Goal: Check status: Check status

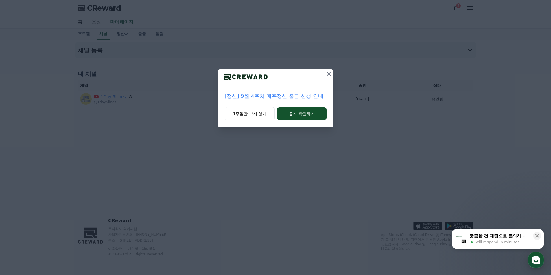
click at [326, 75] on icon at bounding box center [328, 74] width 7 height 7
click at [327, 72] on icon at bounding box center [328, 74] width 7 height 7
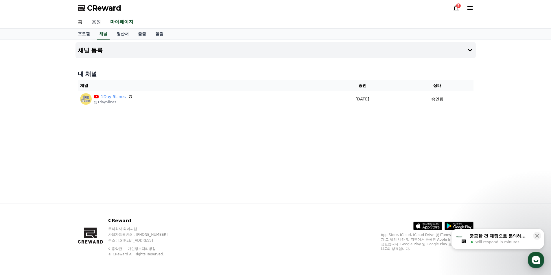
click at [98, 23] on link "음원" at bounding box center [96, 22] width 18 height 12
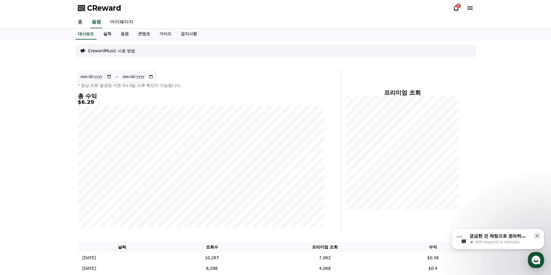
click at [103, 35] on link "실적" at bounding box center [107, 34] width 17 height 11
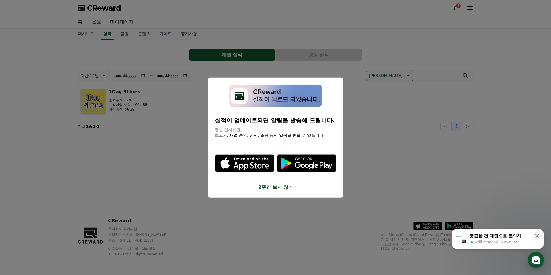
click at [395, 184] on button "close modal" at bounding box center [275, 137] width 551 height 275
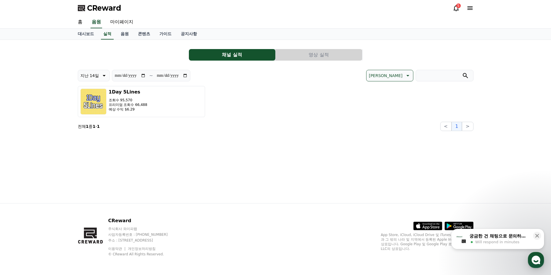
drag, startPoint x: 246, startPoint y: 57, endPoint x: 193, endPoint y: 62, distance: 53.1
click at [246, 57] on button "채널 실적" at bounding box center [232, 55] width 86 height 12
click at [100, 77] on icon at bounding box center [103, 75] width 7 height 7
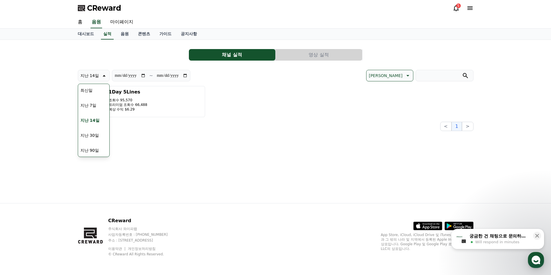
click at [89, 137] on button "지난 30일" at bounding box center [89, 135] width 23 height 13
type input "**********"
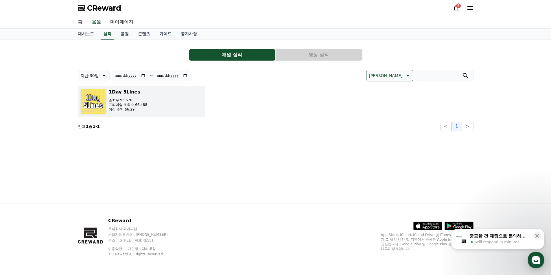
click at [129, 102] on p "조회수 95,570" at bounding box center [128, 100] width 39 height 5
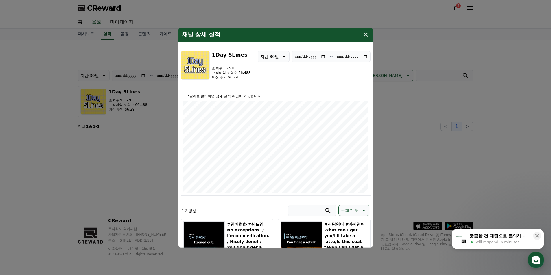
click at [364, 32] on icon "modal" at bounding box center [365, 34] width 7 height 7
